Goal: Transaction & Acquisition: Purchase product/service

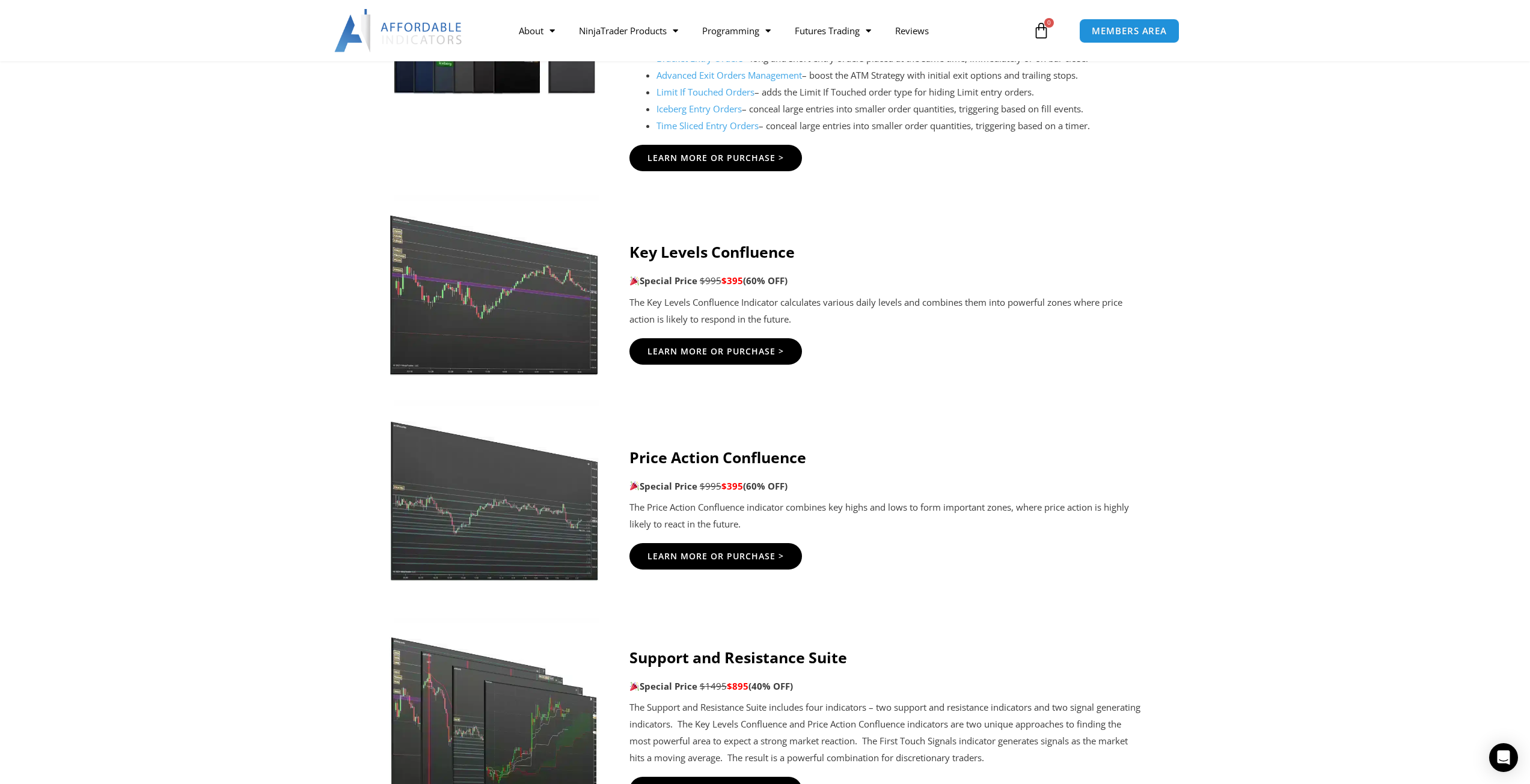
scroll to position [1502, 0]
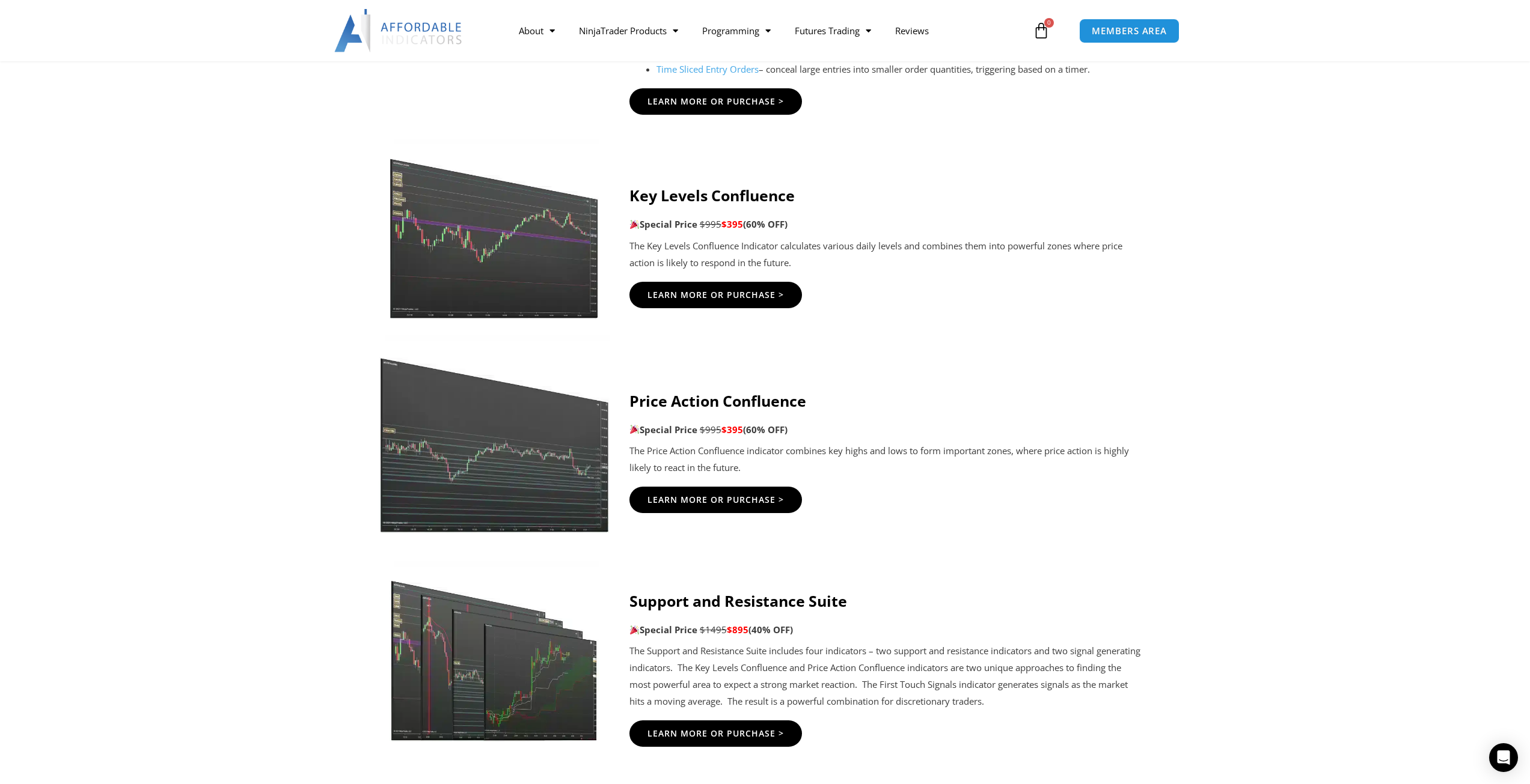
click at [477, 453] on img at bounding box center [494, 433] width 231 height 198
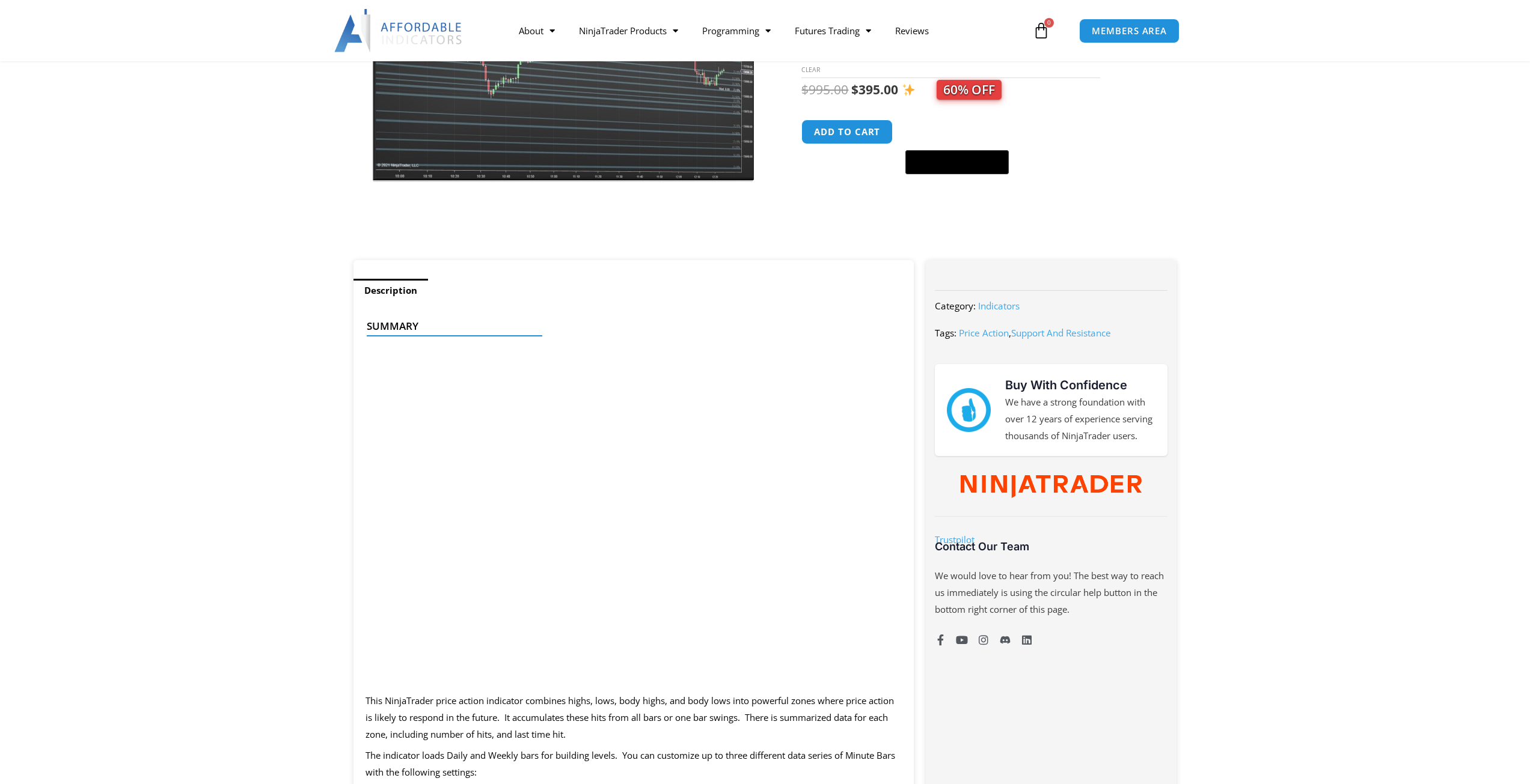
scroll to position [301, 0]
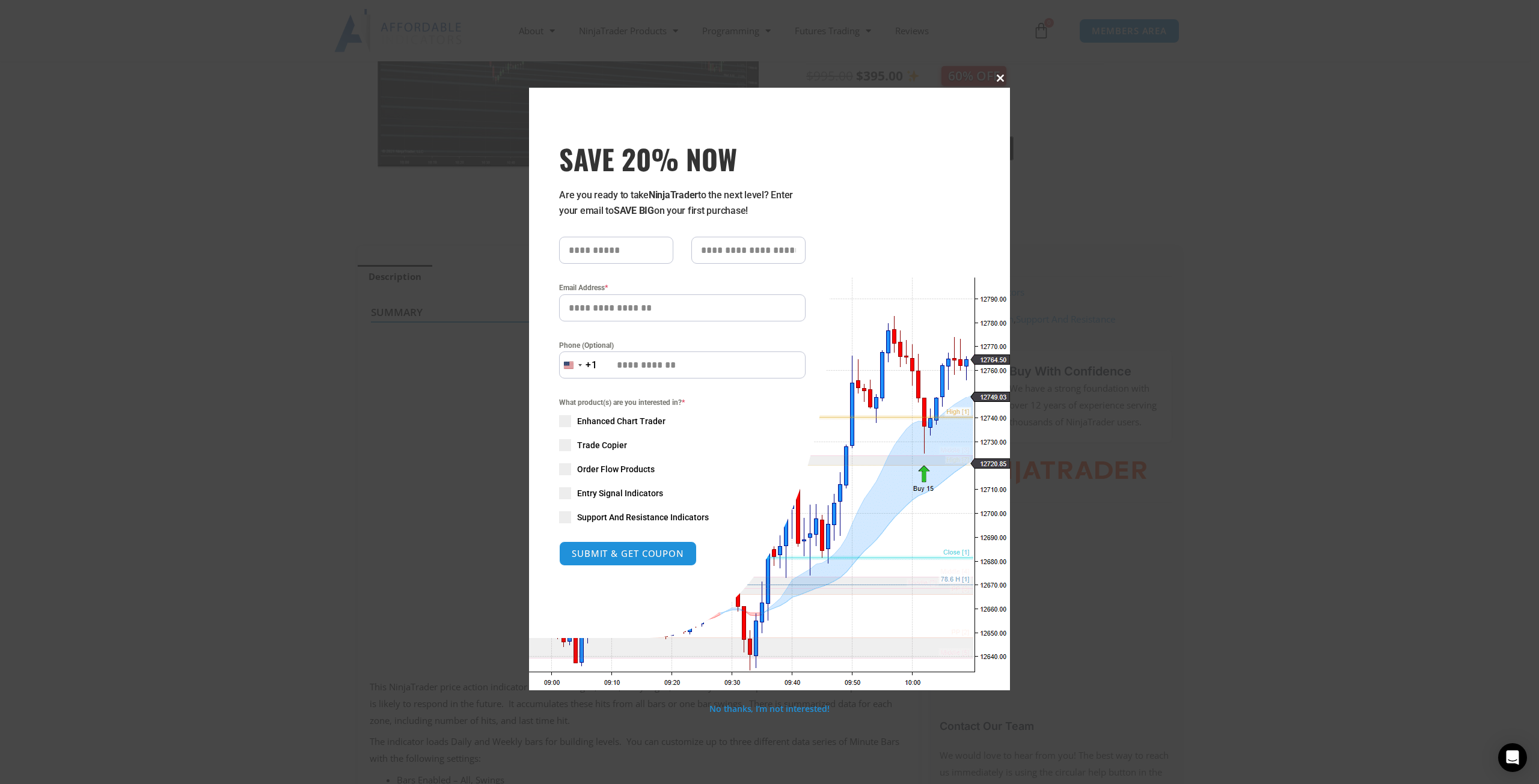
click at [1002, 75] on span at bounding box center [1001, 78] width 19 height 7
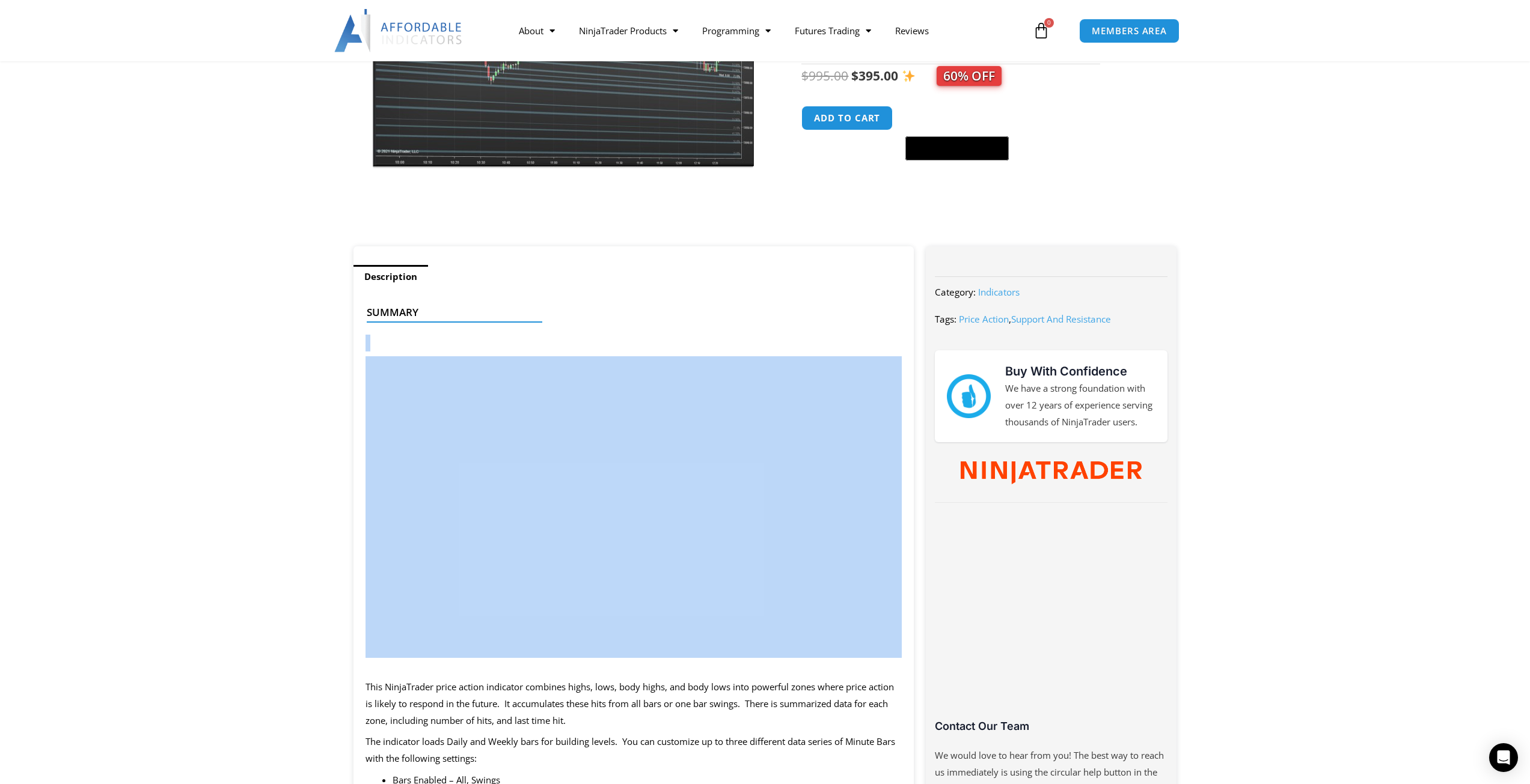
click at [698, 299] on div "Summary This NinjaTrader price action indicator combines highs, lows, body high…" at bounding box center [634, 785] width 561 height 994
click at [779, 296] on div "Summary This NinjaTrader price action indicator combines highs, lows, body high…" at bounding box center [634, 785] width 561 height 994
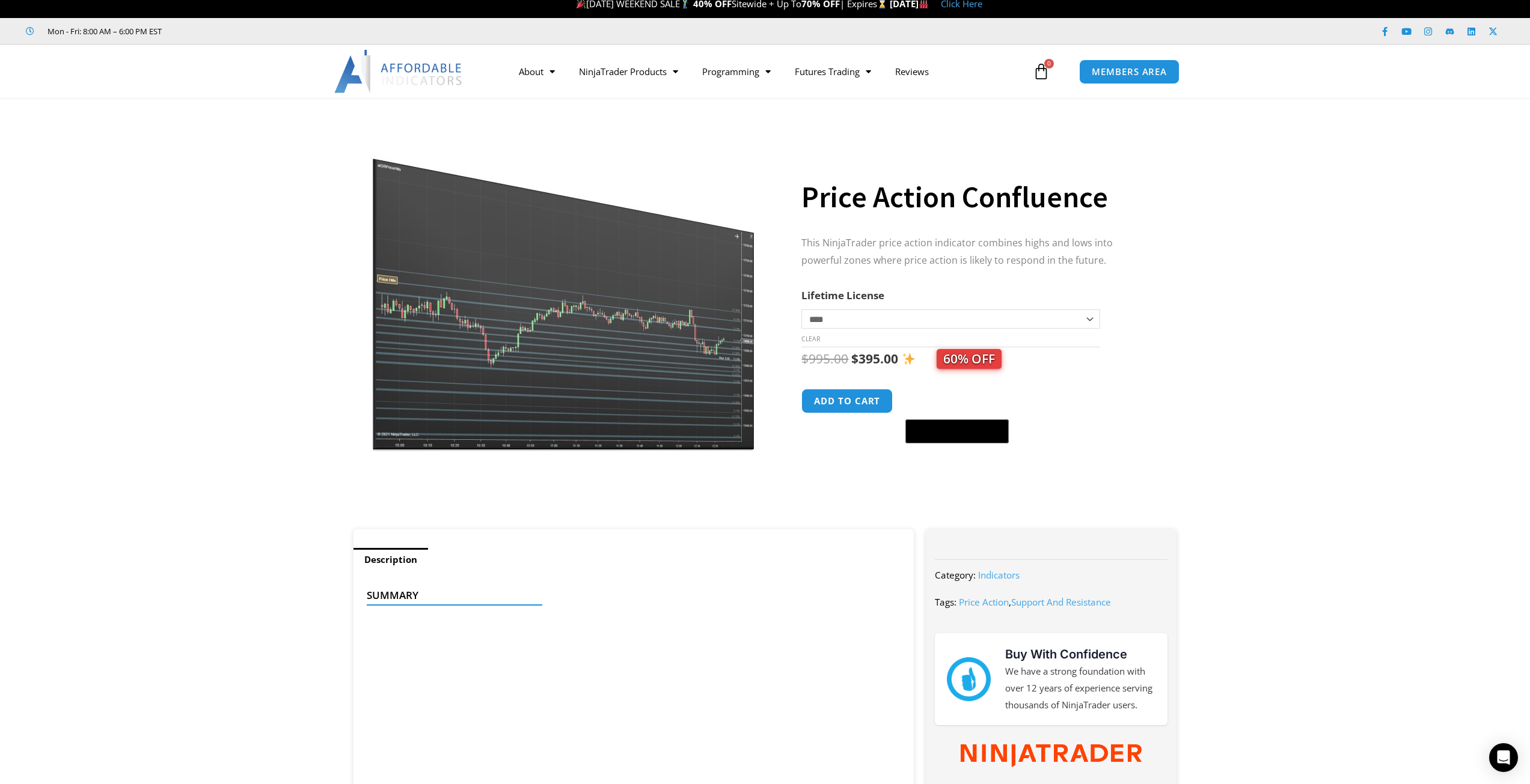
scroll to position [0, 0]
